Goal: Task Accomplishment & Management: Complete application form

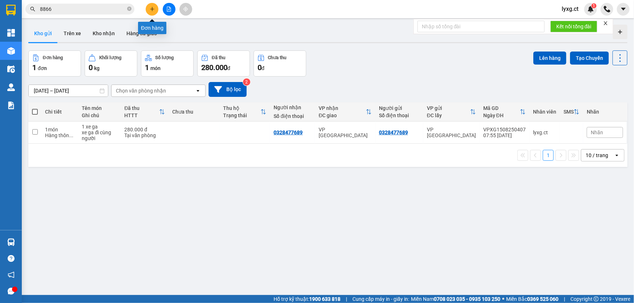
click at [154, 11] on icon "plus" at bounding box center [152, 9] width 5 height 5
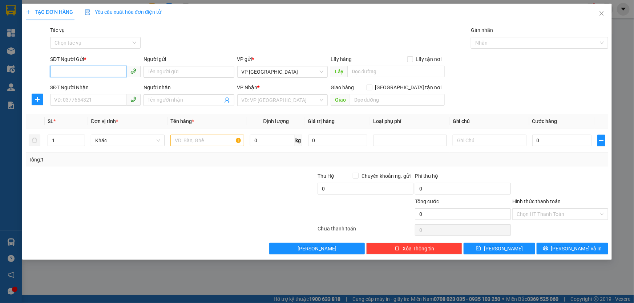
click at [71, 73] on input "SĐT Người Gửi *" at bounding box center [88, 72] width 76 height 12
click at [99, 100] on input "SĐT Người Nhận" at bounding box center [88, 100] width 76 height 12
type input "0916602589"
click at [100, 69] on input "SĐT Người Gửi *" at bounding box center [88, 72] width 76 height 12
type input "0916291678"
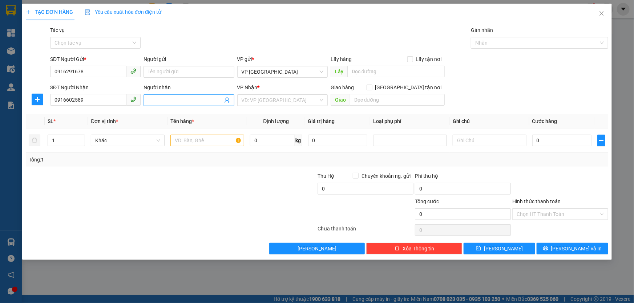
click at [165, 96] on span at bounding box center [189, 100] width 90 height 12
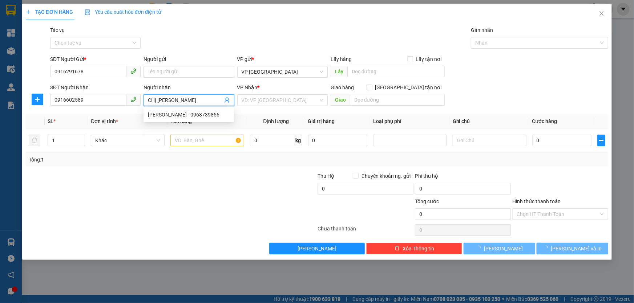
type input "CHỊ [PERSON_NAME]"
click at [144, 164] on div "Tổng: 1" at bounding box center [317, 160] width 582 height 14
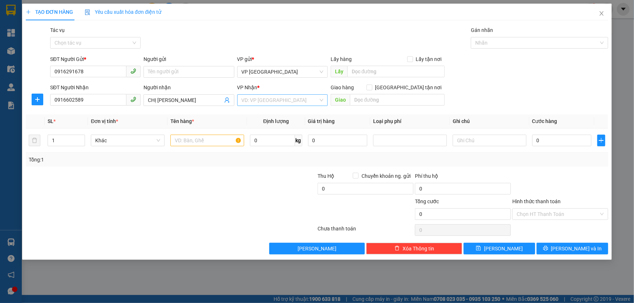
click at [306, 101] on input "search" at bounding box center [280, 100] width 77 height 11
click at [196, 142] on input "text" at bounding box center [207, 141] width 74 height 12
type input "1 BÌ GẠO"
click at [561, 142] on input "0" at bounding box center [561, 141] width 59 height 12
click at [268, 97] on input "search" at bounding box center [280, 100] width 77 height 11
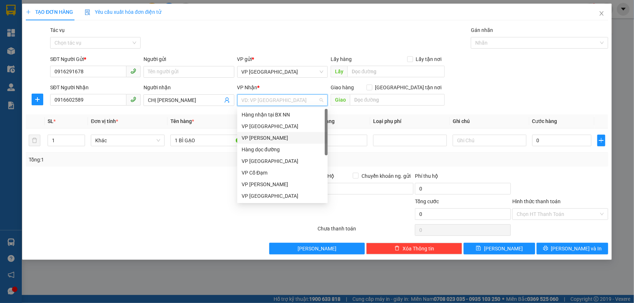
click at [269, 138] on div "VP [PERSON_NAME]" at bounding box center [283, 138] width 82 height 8
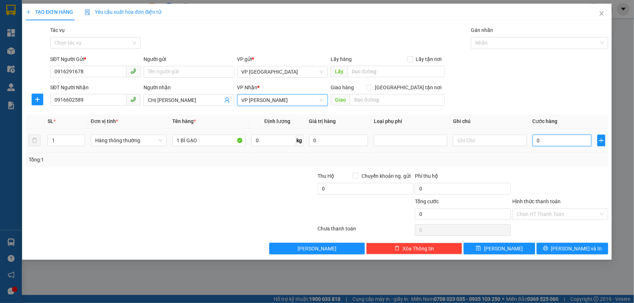
click at [573, 142] on input "0" at bounding box center [562, 141] width 59 height 12
type input "07"
type input "7"
type input "070"
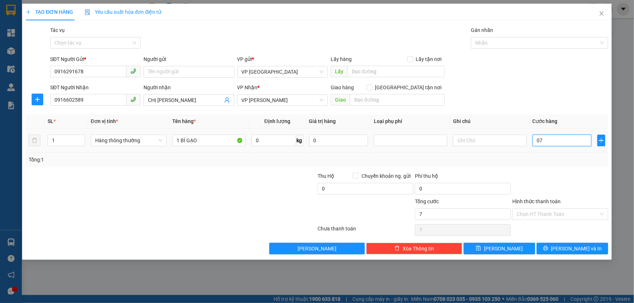
type input "70"
type input "70.000"
click at [566, 174] on div at bounding box center [560, 184] width 97 height 25
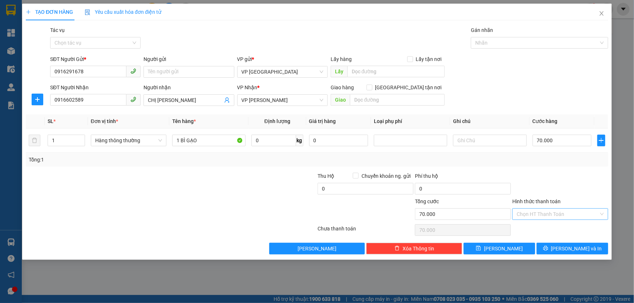
click at [565, 214] on input "Hình thức thanh toán" at bounding box center [558, 214] width 82 height 11
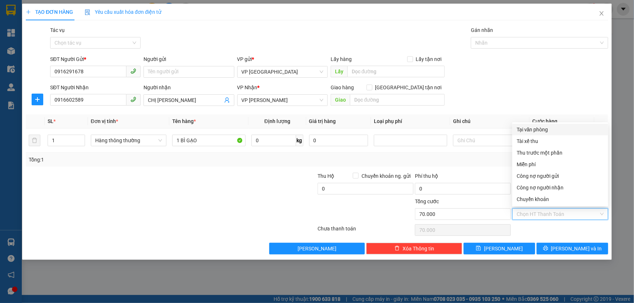
click at [534, 130] on div "Tại văn phòng" at bounding box center [560, 130] width 87 height 8
type input "0"
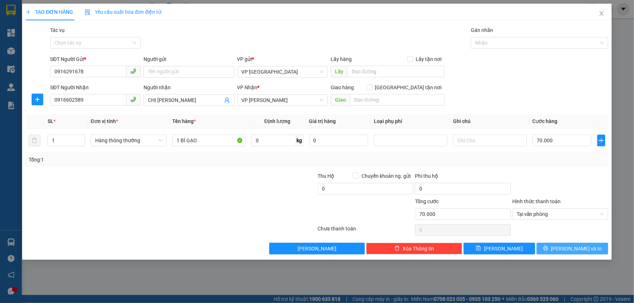
click at [548, 251] on icon "printer" at bounding box center [545, 248] width 5 height 5
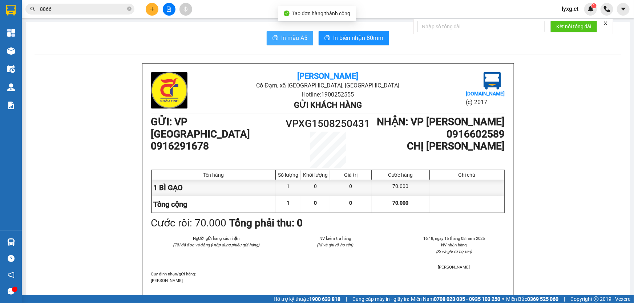
click at [295, 38] on span "In mẫu A5" at bounding box center [294, 37] width 26 height 9
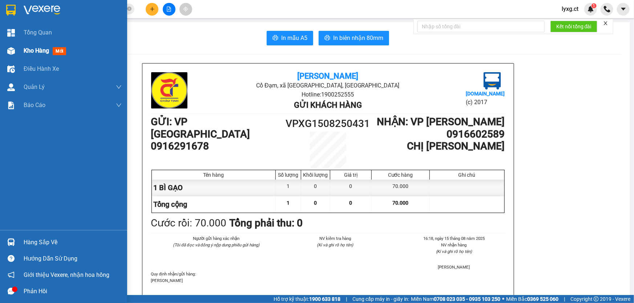
click at [35, 50] on span "Kho hàng" at bounding box center [36, 50] width 25 height 7
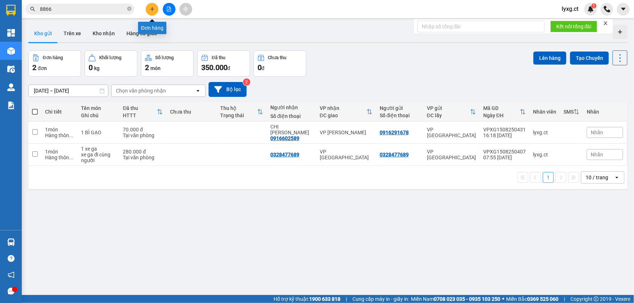
click at [151, 8] on icon "plus" at bounding box center [152, 9] width 5 height 5
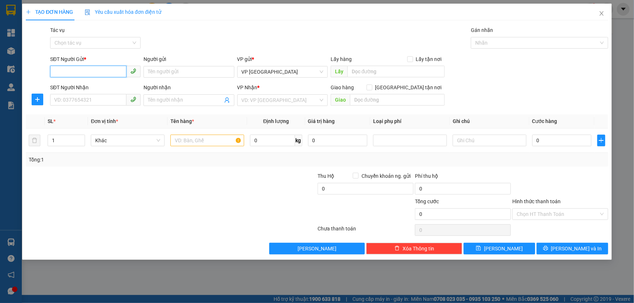
click at [113, 73] on input "SĐT Người Gửi *" at bounding box center [88, 72] width 76 height 12
type input "0356650111"
click at [94, 104] on input "SĐT Người Nhận" at bounding box center [88, 100] width 76 height 12
drag, startPoint x: 96, startPoint y: 71, endPoint x: 52, endPoint y: 69, distance: 43.6
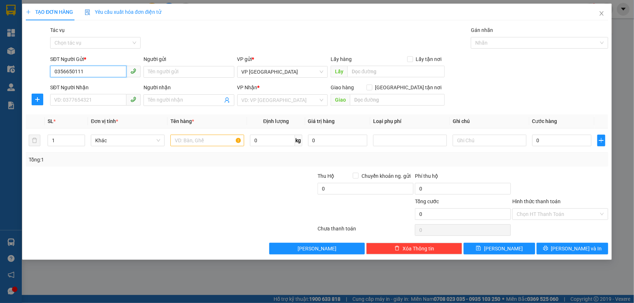
click at [52, 69] on input "0356650111" at bounding box center [88, 72] width 76 height 12
click at [62, 101] on input "SĐT Người Nhận" at bounding box center [88, 100] width 76 height 12
paste input "0356650111"
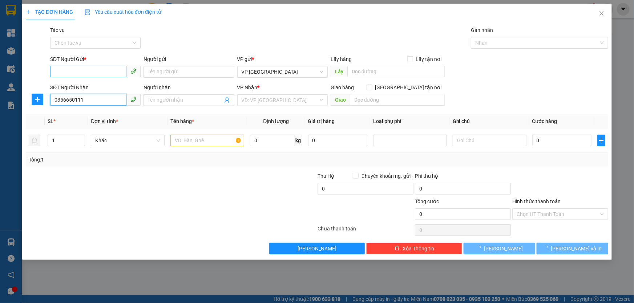
type input "0356650111"
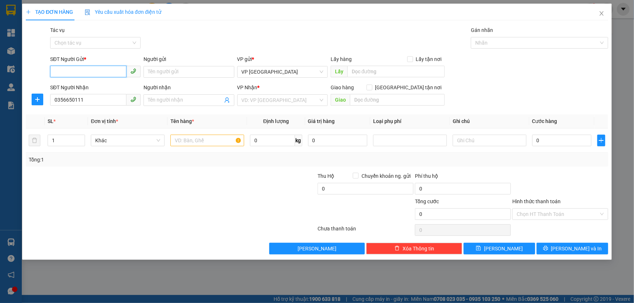
click at [73, 73] on input "SĐT Người Gửi *" at bounding box center [88, 72] width 76 height 12
type input "0357381276"
click at [269, 98] on input "search" at bounding box center [280, 100] width 77 height 11
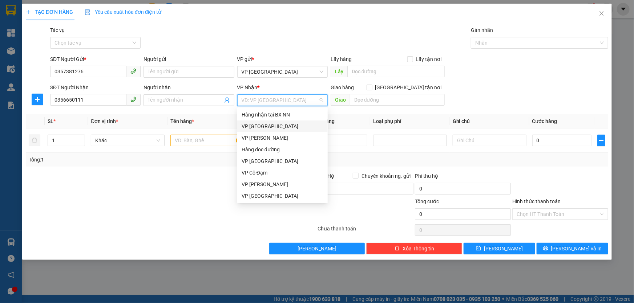
click at [262, 128] on div "VP [GEOGRAPHIC_DATA]" at bounding box center [283, 126] width 82 height 8
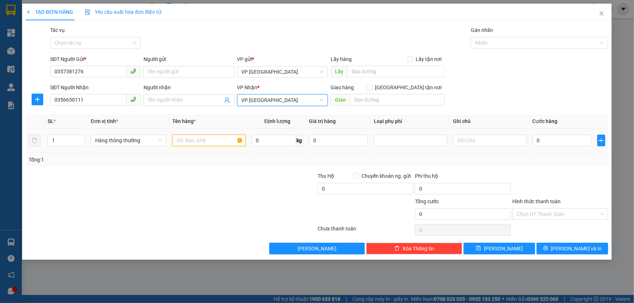
click at [215, 145] on input "text" at bounding box center [208, 141] width 73 height 12
type input "1 GIẤY TP"
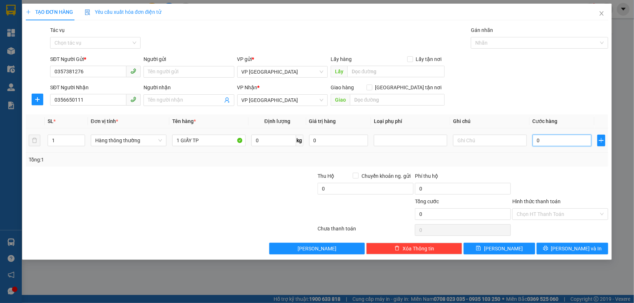
drag, startPoint x: 545, startPoint y: 141, endPoint x: 538, endPoint y: 139, distance: 6.3
click at [544, 140] on input "0" at bounding box center [562, 141] width 59 height 12
type input "05"
type input "5"
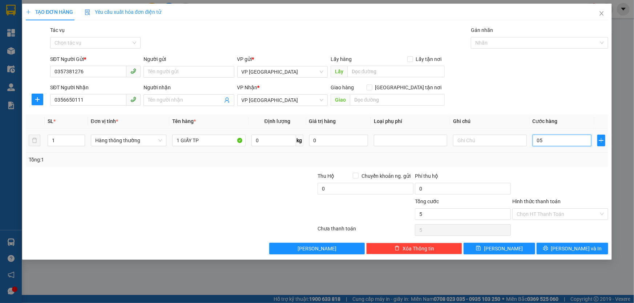
type input "050"
type input "50"
type input "50.000"
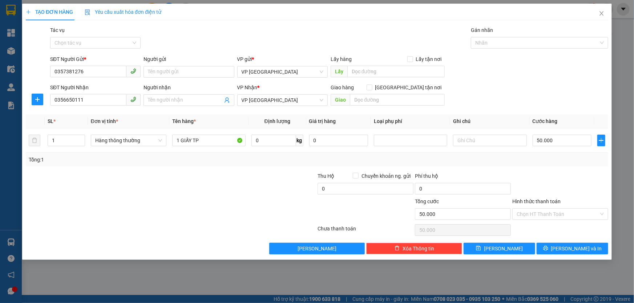
click at [539, 161] on div "Tổng: 1" at bounding box center [317, 160] width 577 height 8
click at [558, 216] on input "Hình thức thanh toán" at bounding box center [558, 214] width 82 height 11
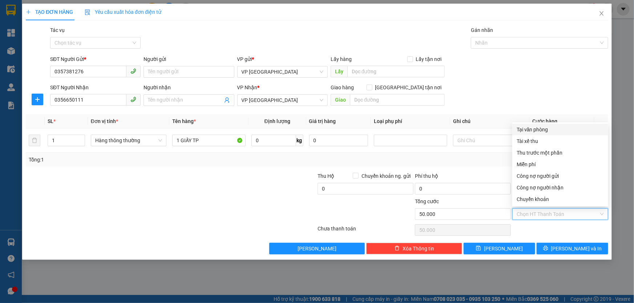
click at [542, 131] on div "Tại văn phòng" at bounding box center [560, 130] width 87 height 8
type input "0"
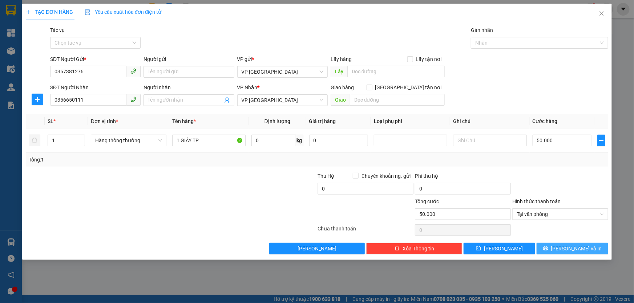
click at [569, 247] on span "[PERSON_NAME] và In" at bounding box center [576, 249] width 51 height 8
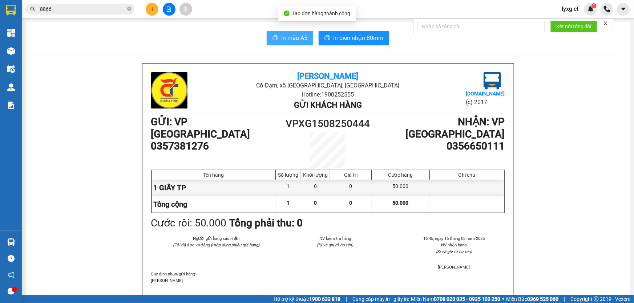
click at [275, 38] on icon "printer" at bounding box center [276, 38] width 6 height 6
